Goal: Task Accomplishment & Management: Manage account settings

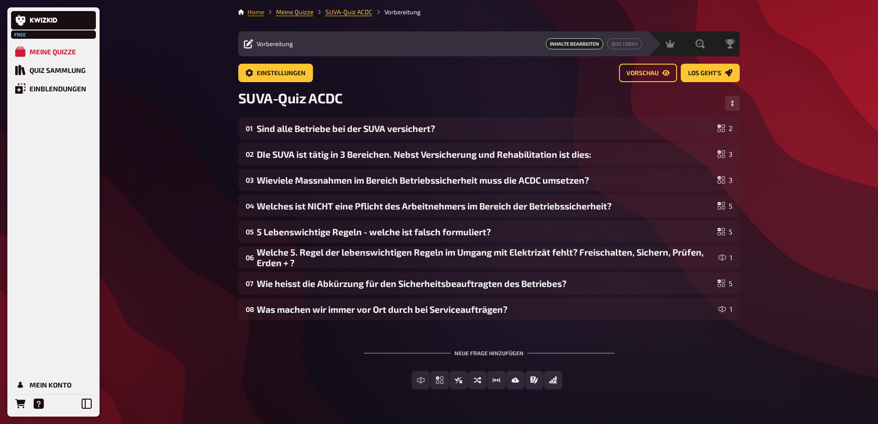
click at [249, 13] on link "Home" at bounding box center [256, 11] width 17 height 7
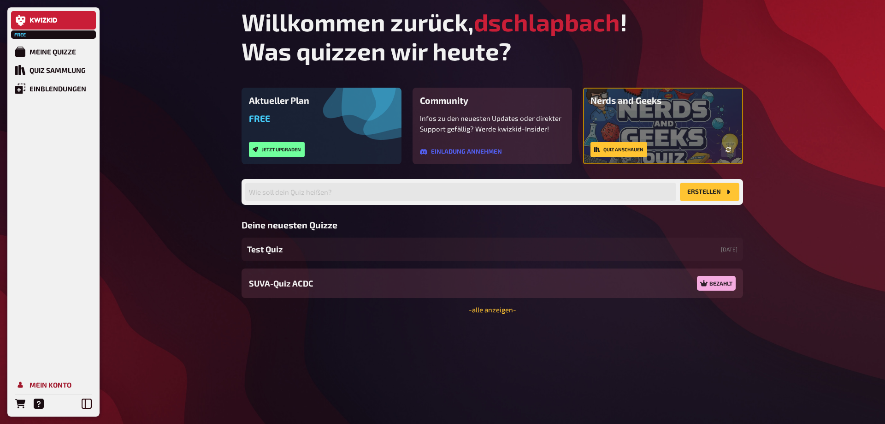
click at [49, 380] on div "Mein Konto" at bounding box center [51, 384] width 42 height 8
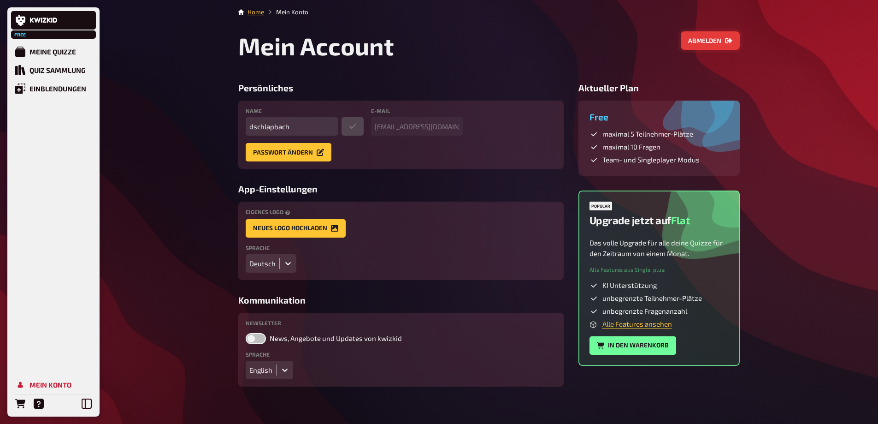
click at [712, 39] on button "Abmelden" at bounding box center [710, 40] width 59 height 18
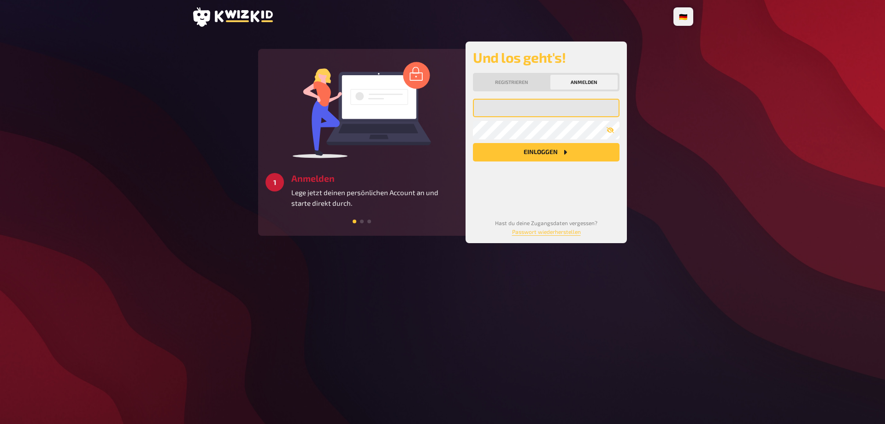
click at [530, 111] on input "email" at bounding box center [546, 108] width 147 height 18
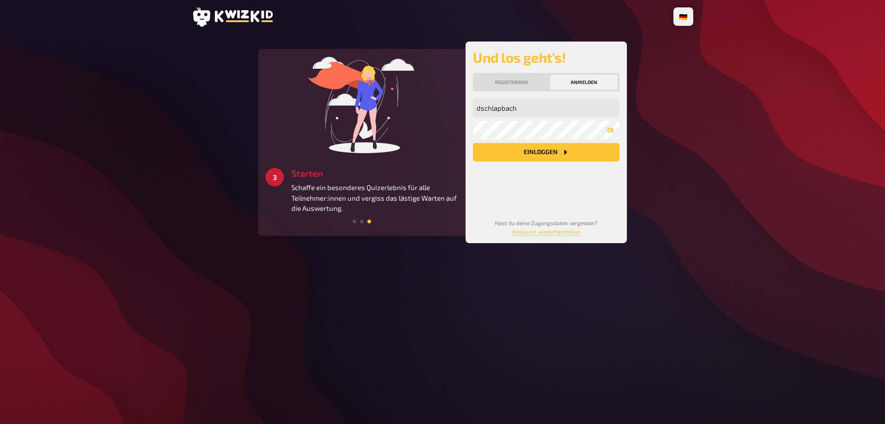
click at [550, 152] on button "Einloggen" at bounding box center [546, 152] width 147 height 18
click at [537, 112] on input "dschlapbach" at bounding box center [546, 108] width 147 height 18
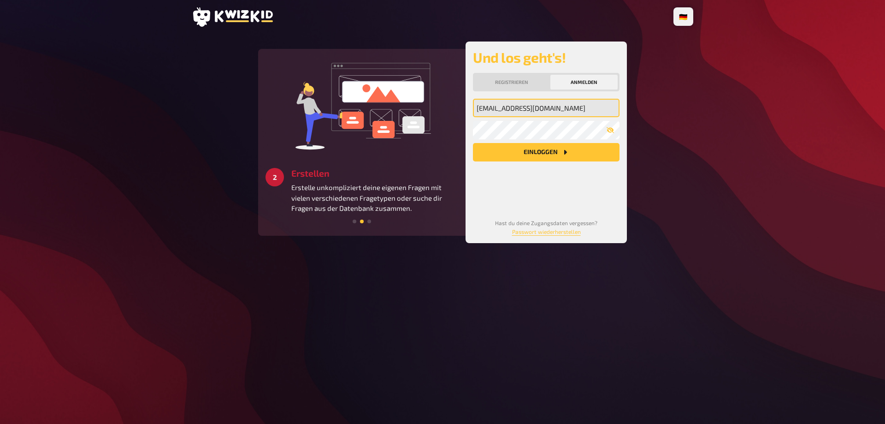
type input "[EMAIL_ADDRESS][DOMAIN_NAME]"
click at [473, 143] on button "Einloggen" at bounding box center [546, 152] width 147 height 18
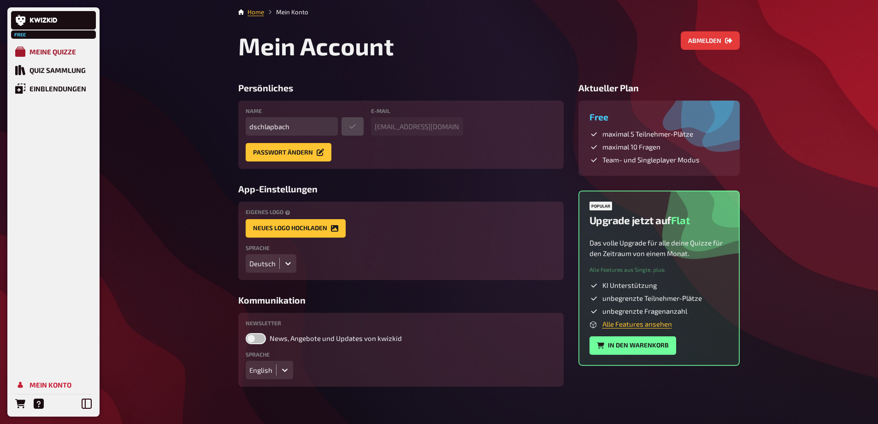
click at [65, 53] on div "Meine Quizze" at bounding box center [53, 51] width 47 height 8
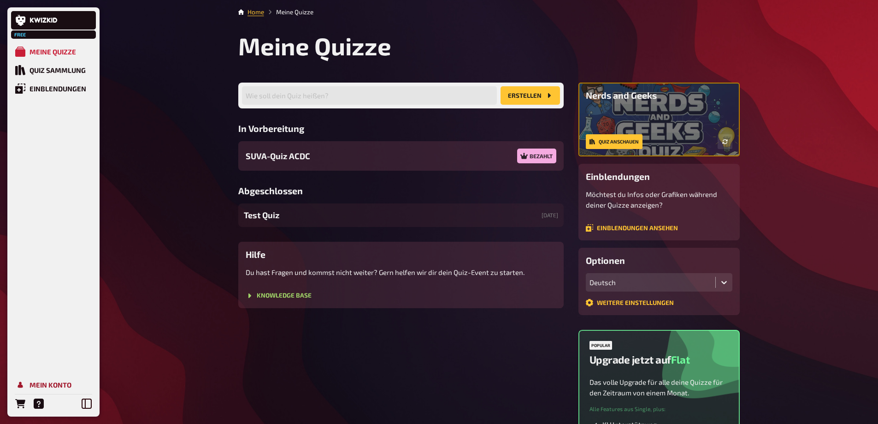
click at [44, 381] on div "Mein Konto" at bounding box center [51, 384] width 42 height 8
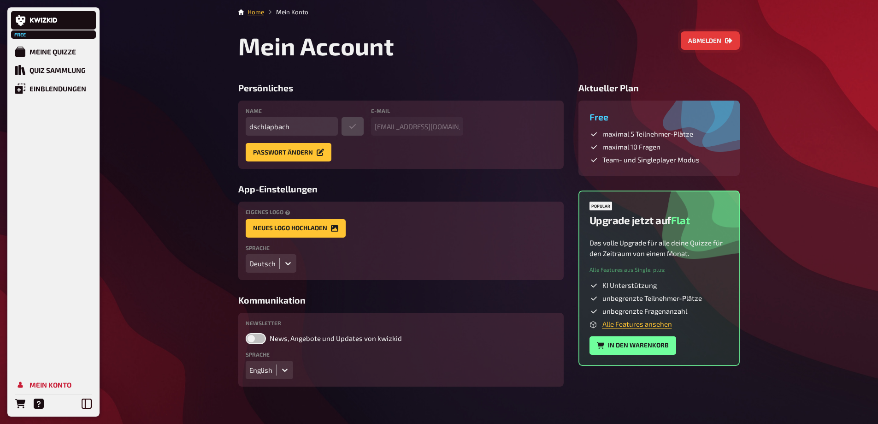
click at [714, 40] on button "Abmelden" at bounding box center [710, 40] width 59 height 18
